Goal: Task Accomplishment & Management: Manage account settings

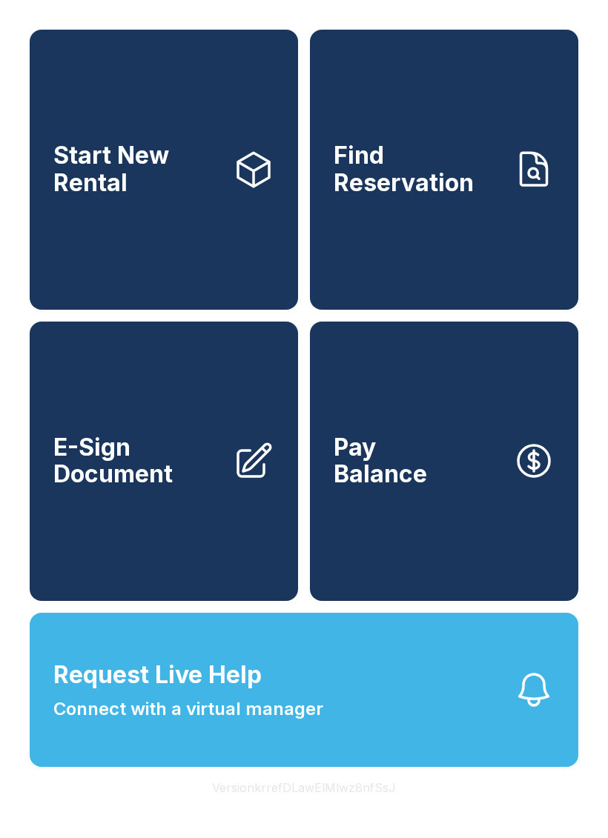
click at [305, 809] on button "Version krrefDLawElMlwz8nfSsJ" at bounding box center [304, 788] width 208 height 42
click at [297, 809] on button "Version krrefDLawElMlwz8nfSsJ" at bounding box center [304, 788] width 208 height 42
click at [296, 809] on button "Version krrefDLawElMlwz8nfSsJ" at bounding box center [304, 788] width 208 height 42
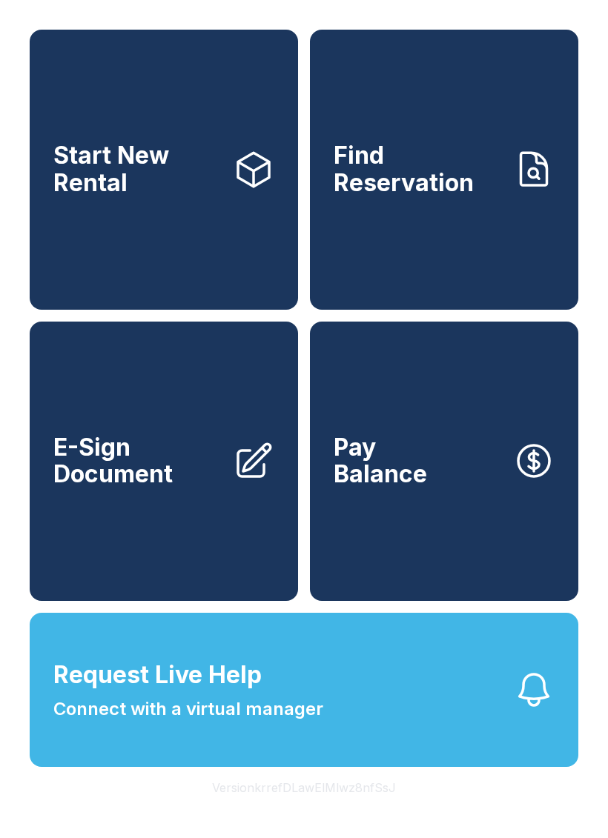
click at [295, 809] on button "Version krrefDLawElMlwz8nfSsJ" at bounding box center [304, 788] width 208 height 42
click at [297, 809] on button "Version krrefDLawElMlwz8nfSsJ" at bounding box center [304, 788] width 208 height 42
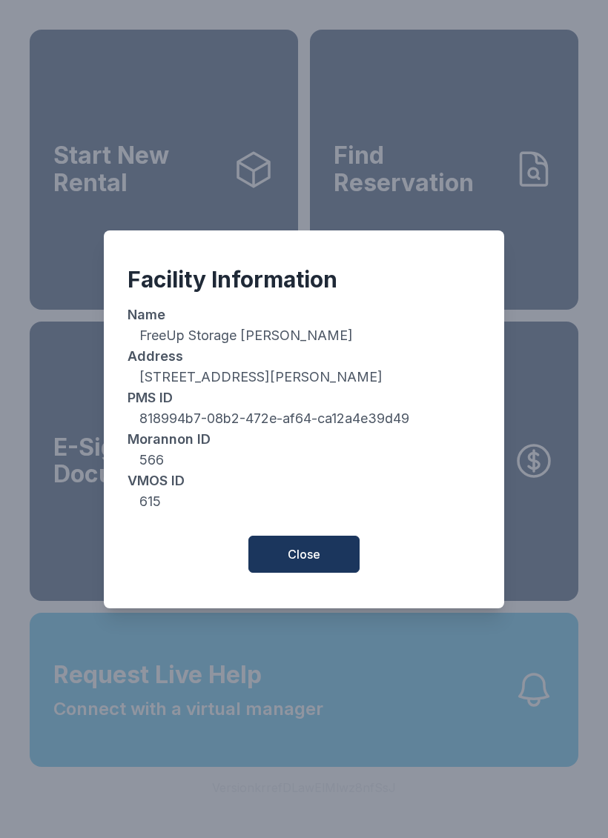
click at [311, 563] on span "Close" at bounding box center [304, 555] width 33 height 18
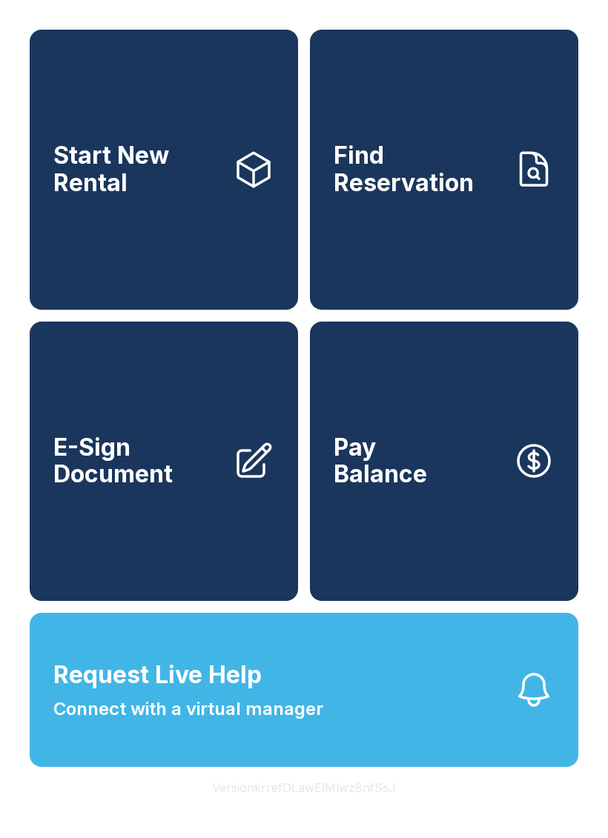
click at [316, 809] on button "Version krrefDLawElMlwz8nfSsJ" at bounding box center [304, 788] width 208 height 42
click at [331, 809] on button "Version krrefDLawElMlwz8nfSsJ" at bounding box center [304, 788] width 208 height 42
click at [325, 809] on button "Version krrefDLawElMlwz8nfSsJ" at bounding box center [304, 788] width 208 height 42
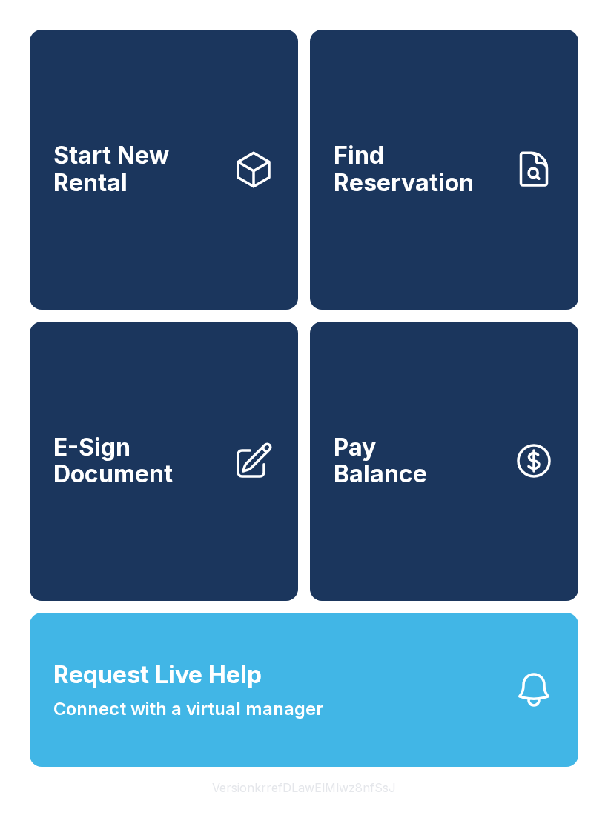
click at [325, 809] on button "Version krrefDLawElMlwz8nfSsJ" at bounding box center [304, 788] width 208 height 42
click at [317, 767] on button "Request Live Help Connect with a virtual manager" at bounding box center [304, 690] width 549 height 154
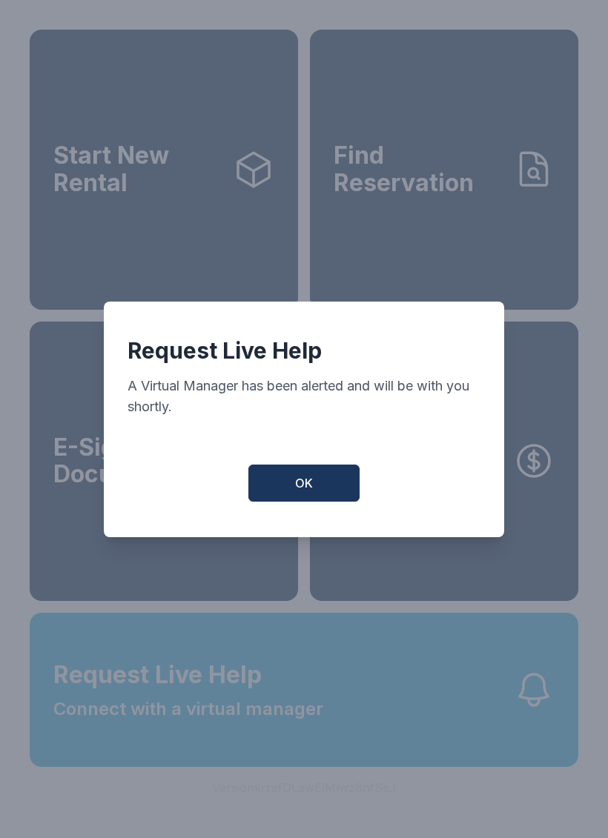
click at [310, 478] on button "OK" at bounding box center [303, 483] width 111 height 37
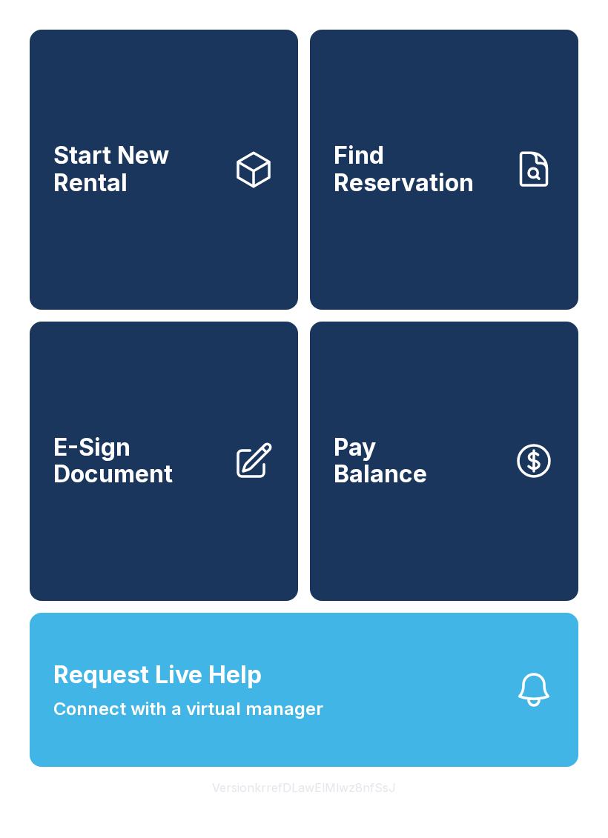
click at [294, 809] on button "Version krrefDLawElMlwz8nfSsJ" at bounding box center [304, 788] width 208 height 42
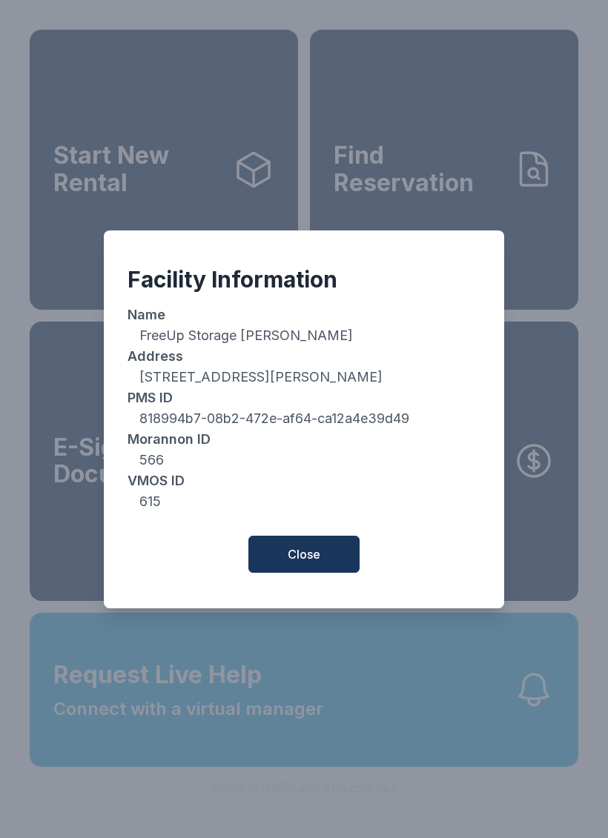
click at [294, 819] on div "Facility Information Name FreeUp Storage [PERSON_NAME] Address [STREET_ADDRESS]…" at bounding box center [304, 419] width 608 height 838
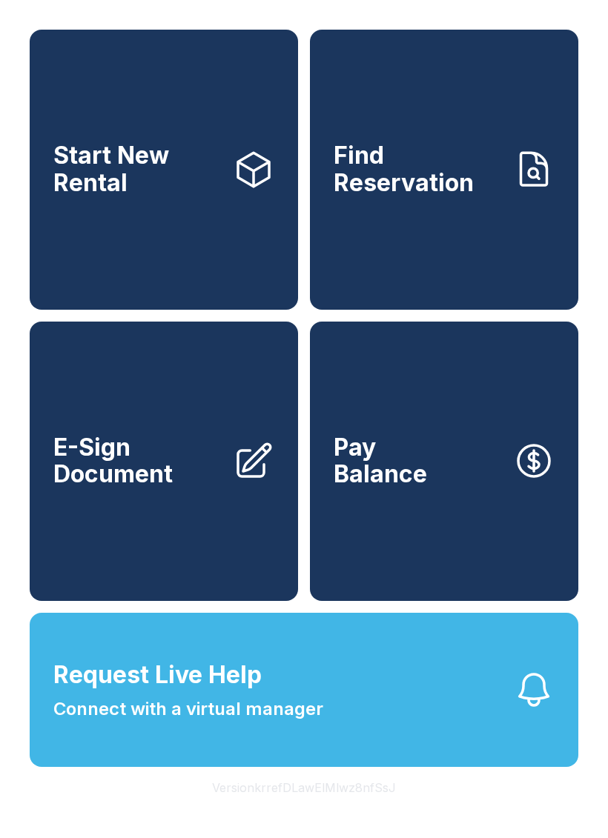
click at [299, 809] on button "Version krrefDLawElMlwz8nfSsJ" at bounding box center [304, 788] width 208 height 42
click at [317, 809] on button "Version krrefDLawElMlwz8nfSsJ" at bounding box center [304, 788] width 208 height 42
click at [299, 809] on button "Version krrefDLawElMlwz8nfSsJ" at bounding box center [304, 788] width 208 height 42
click at [298, 809] on button "Version krrefDLawElMlwz8nfSsJ" at bounding box center [304, 788] width 208 height 42
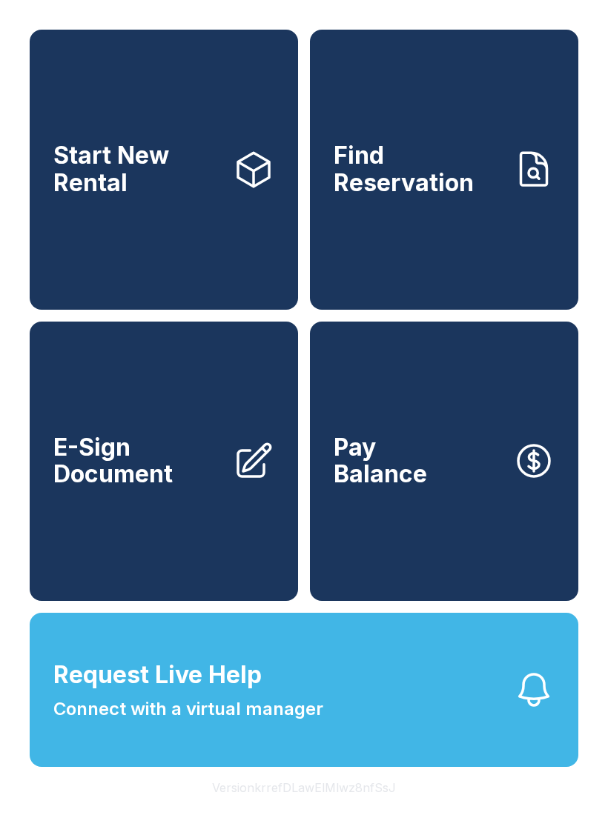
click at [306, 809] on button "Version krrefDLawElMlwz8nfSsJ" at bounding box center [304, 788] width 208 height 42
click at [305, 809] on button "Version krrefDLawElMlwz8nfSsJ" at bounding box center [304, 788] width 208 height 42
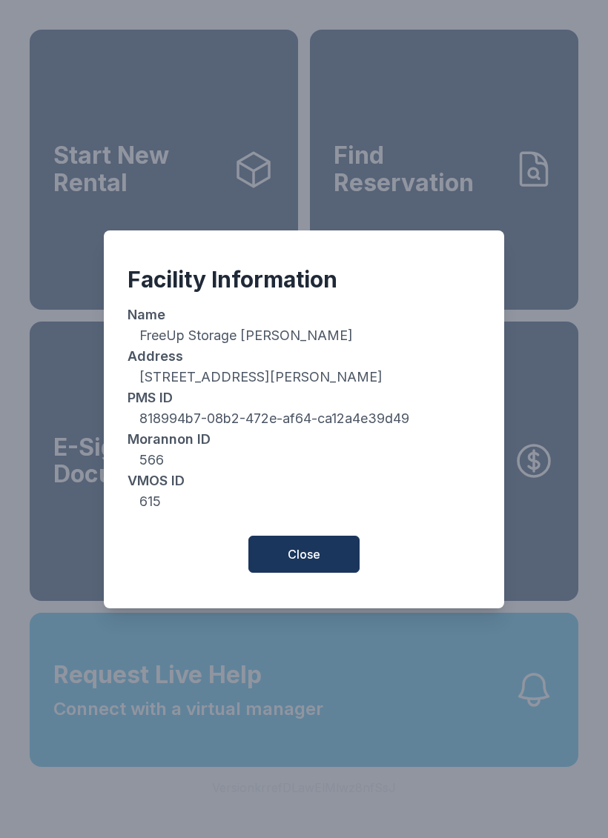
click at [307, 827] on div "Facility Information Name FreeUp Storage [PERSON_NAME] Address [STREET_ADDRESS]…" at bounding box center [304, 419] width 608 height 838
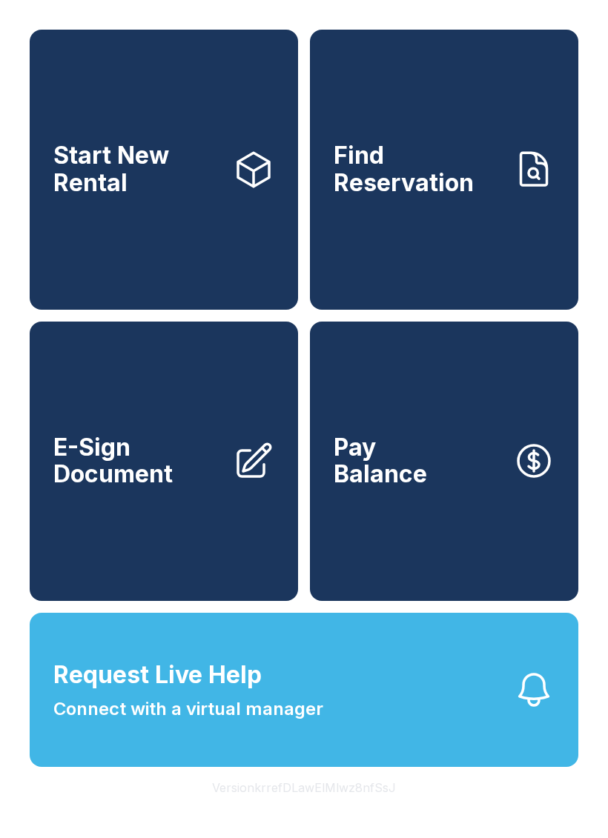
click at [313, 809] on button "Version krrefDLawElMlwz8nfSsJ" at bounding box center [304, 788] width 208 height 42
click at [320, 809] on button "Version krrefDLawElMlwz8nfSsJ" at bounding box center [304, 788] width 208 height 42
click at [319, 809] on button "Version krrefDLawElMlwz8nfSsJ" at bounding box center [304, 788] width 208 height 42
click at [323, 809] on button "Version krrefDLawElMlwz8nfSsJ" at bounding box center [304, 788] width 208 height 42
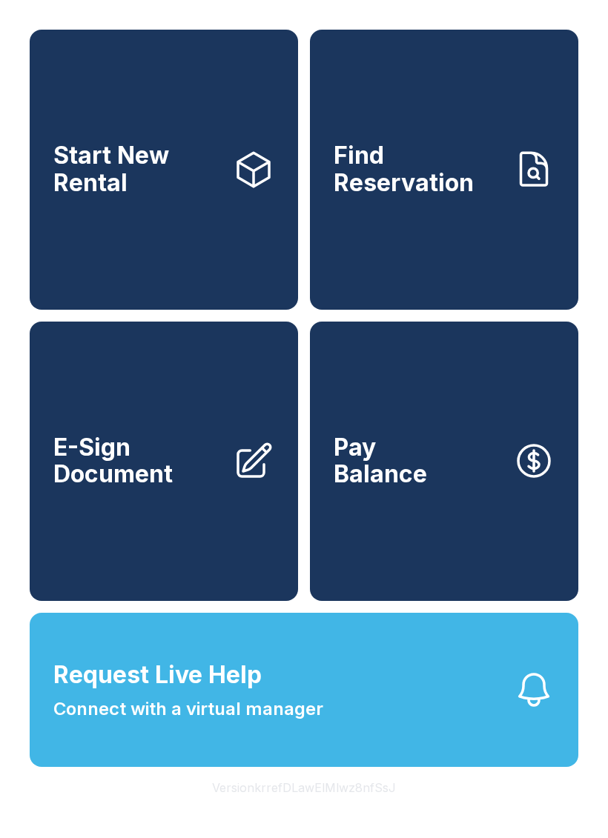
click at [315, 809] on button "Version krrefDLawElMlwz8nfSsJ" at bounding box center [304, 788] width 208 height 42
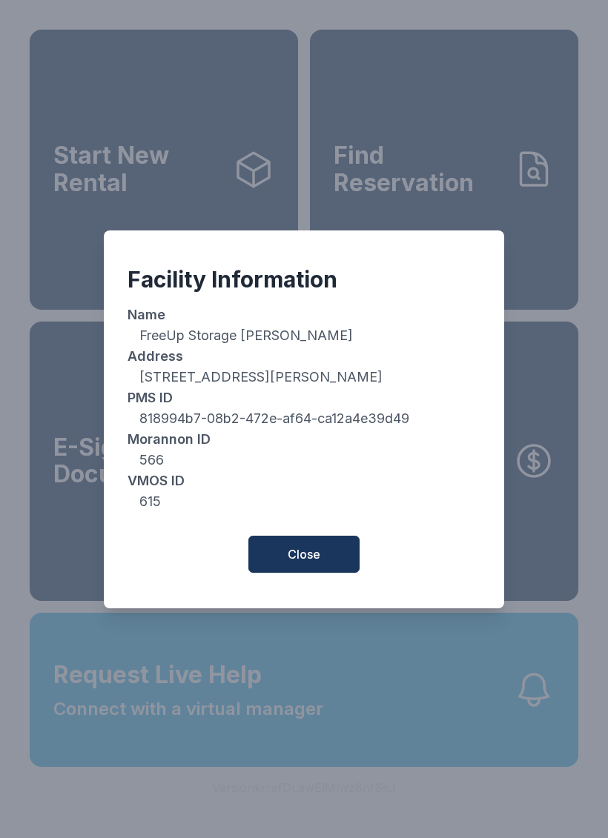
click at [311, 562] on span "Close" at bounding box center [304, 555] width 33 height 18
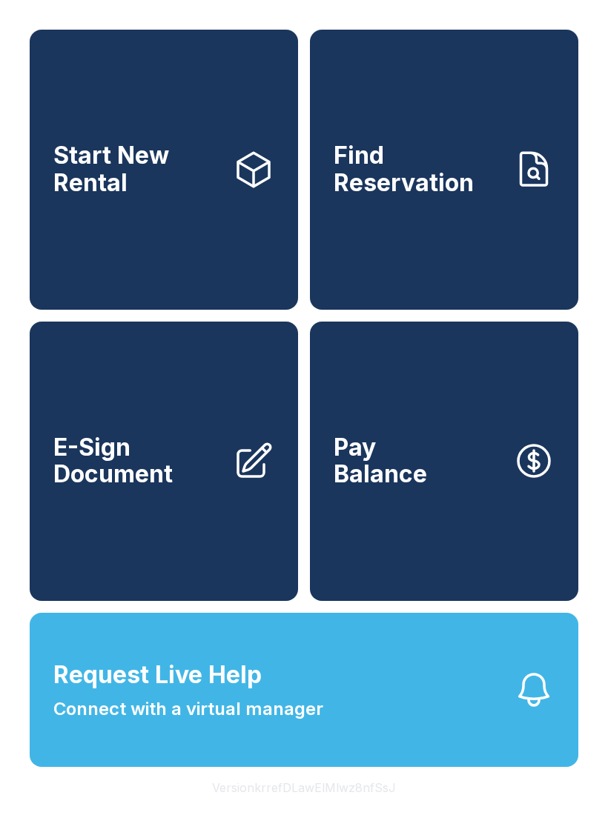
click at [472, 496] on button "Pay Balance" at bounding box center [444, 462] width 268 height 280
click at [181, 179] on span "Start New Rental" at bounding box center [137, 169] width 168 height 54
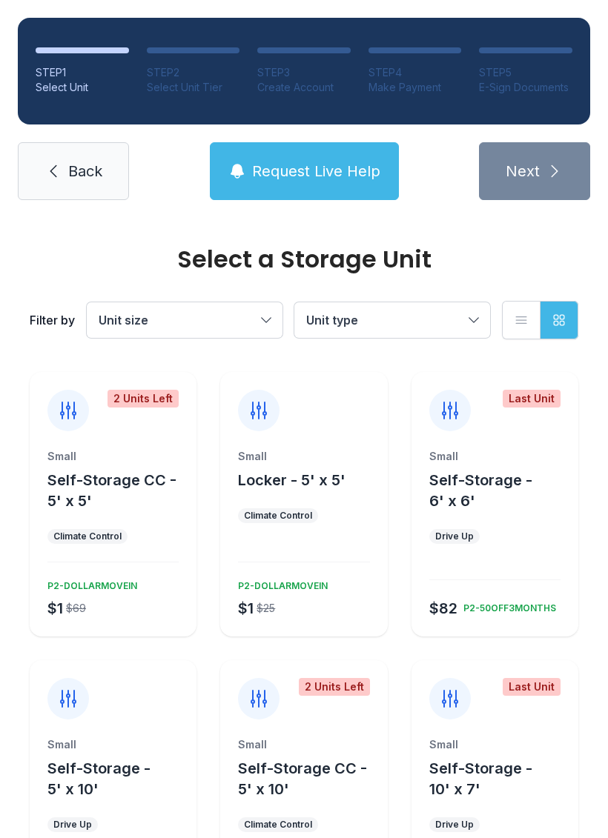
click at [84, 173] on span "Back" at bounding box center [85, 171] width 34 height 21
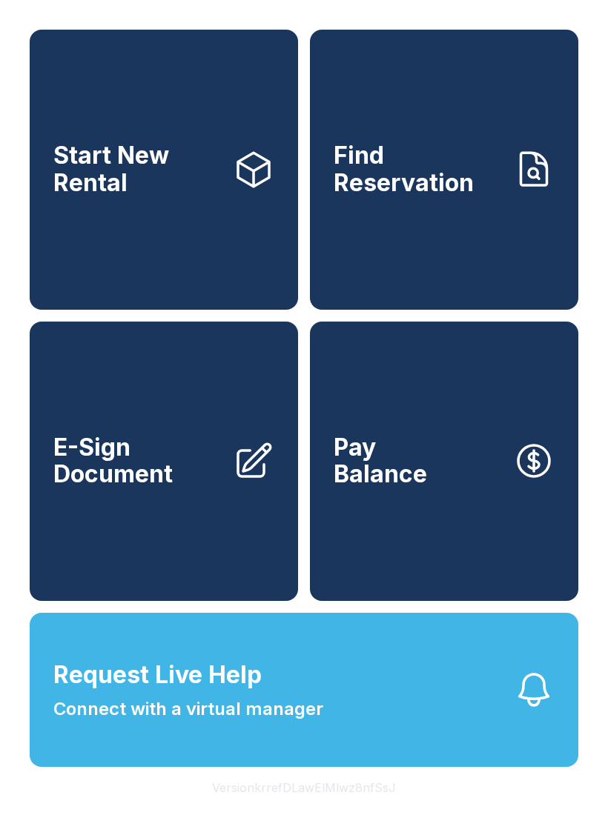
click at [349, 709] on button "Request Live Help Connect with a virtual manager" at bounding box center [304, 690] width 549 height 154
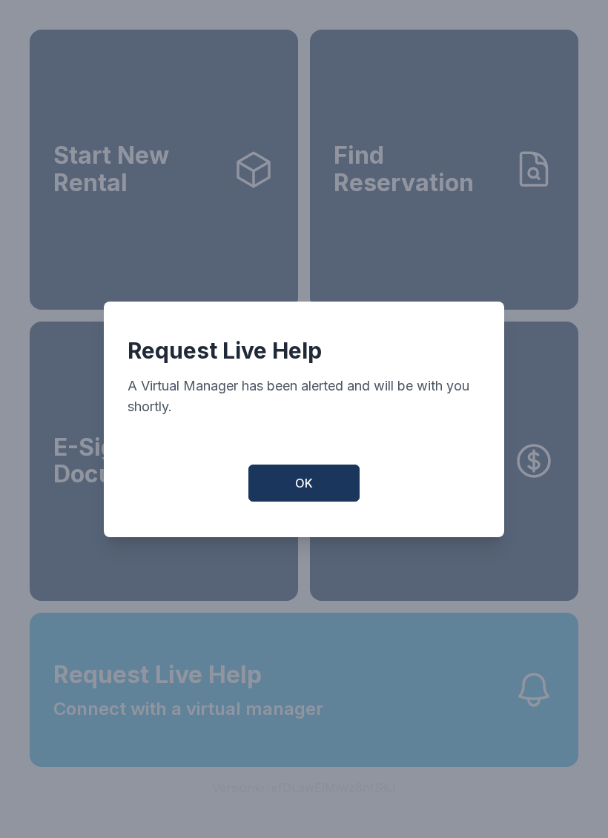
click at [316, 474] on button "OK" at bounding box center [303, 483] width 111 height 37
